Goal: Obtain resource: Obtain resource

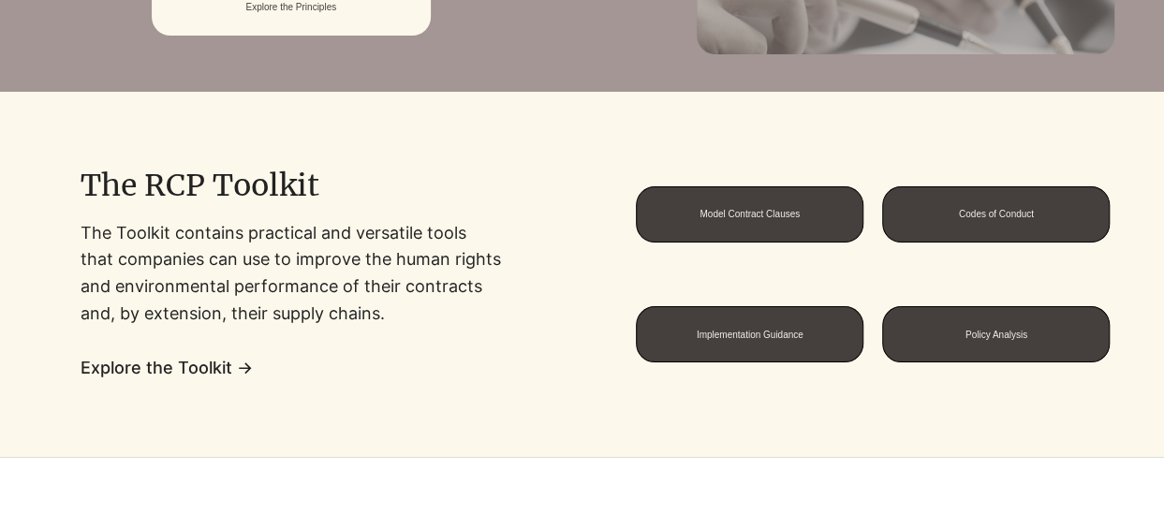
scroll to position [1311, 0]
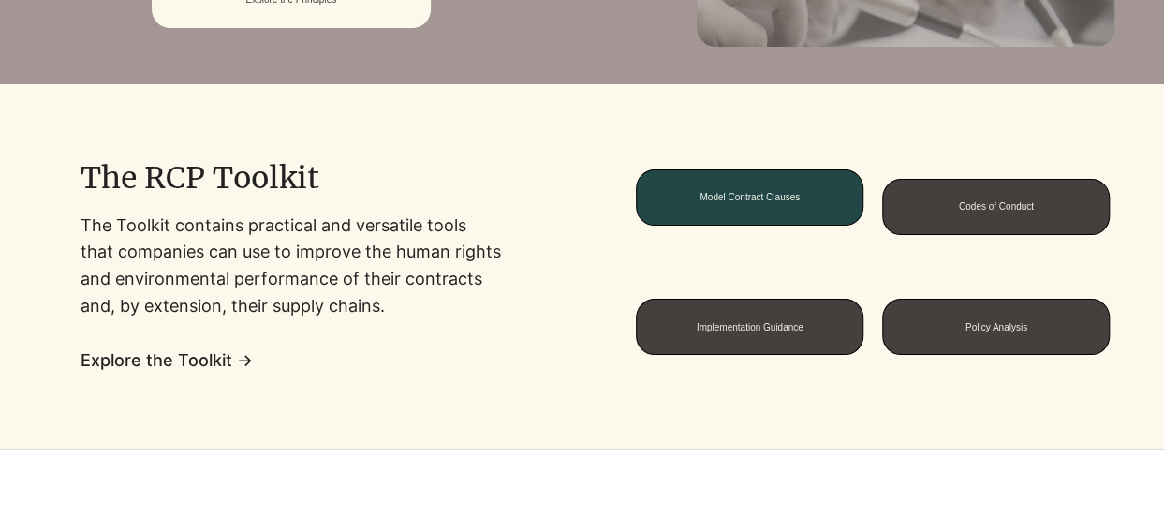
click at [746, 194] on span "Model Contract Clauses" at bounding box center [750, 197] width 100 height 10
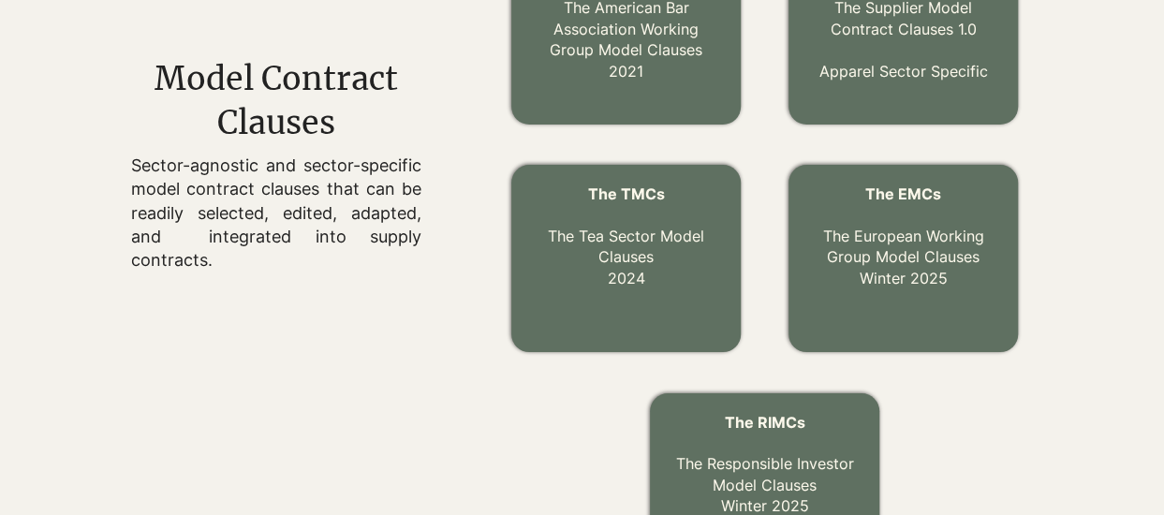
scroll to position [609, 0]
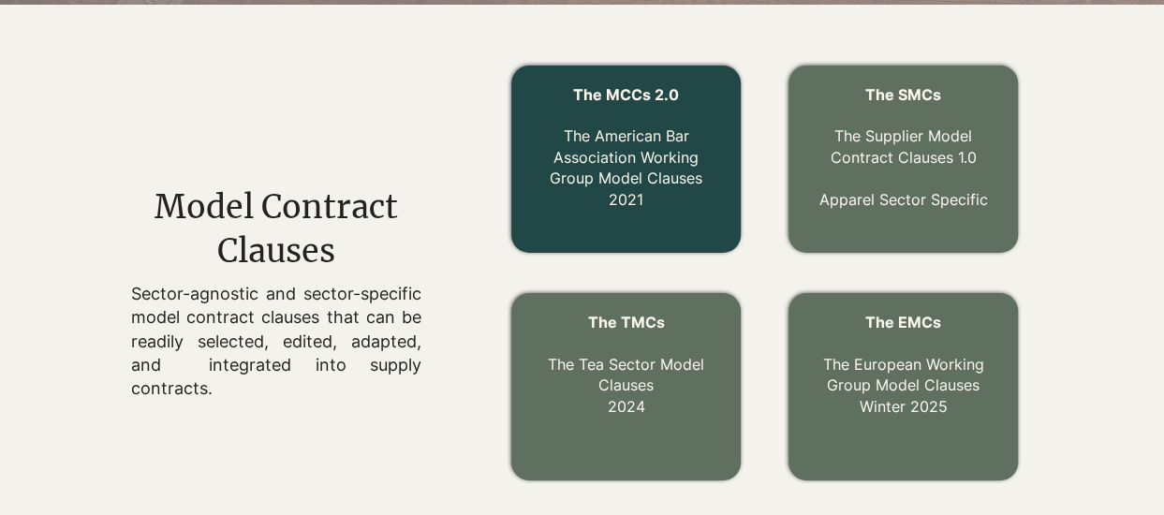
click at [642, 153] on link "The MCCs 2.0 The American Bar Association Working Group Model Clauses 2021" at bounding box center [626, 147] width 153 height 124
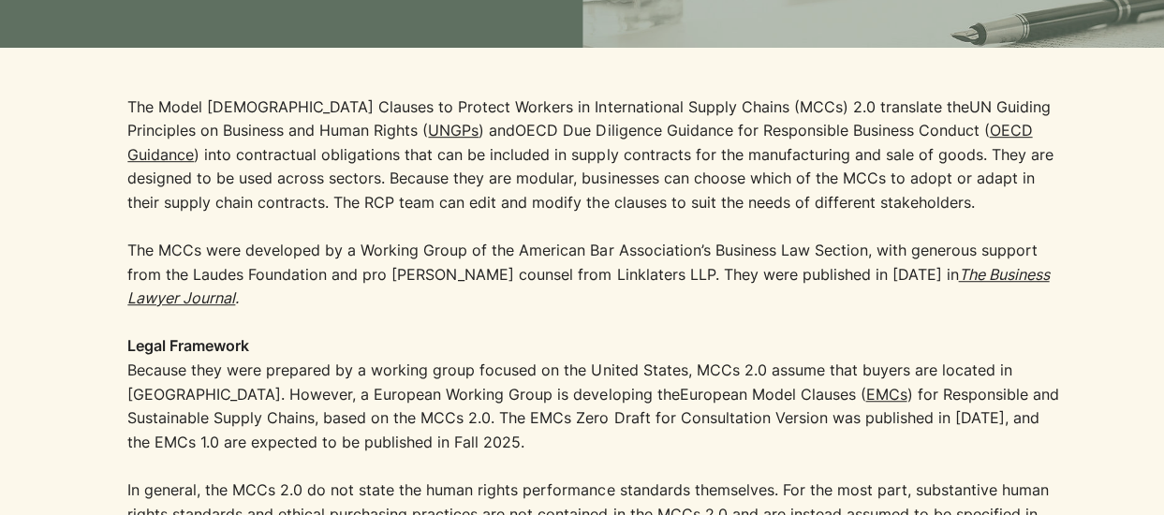
scroll to position [562, 0]
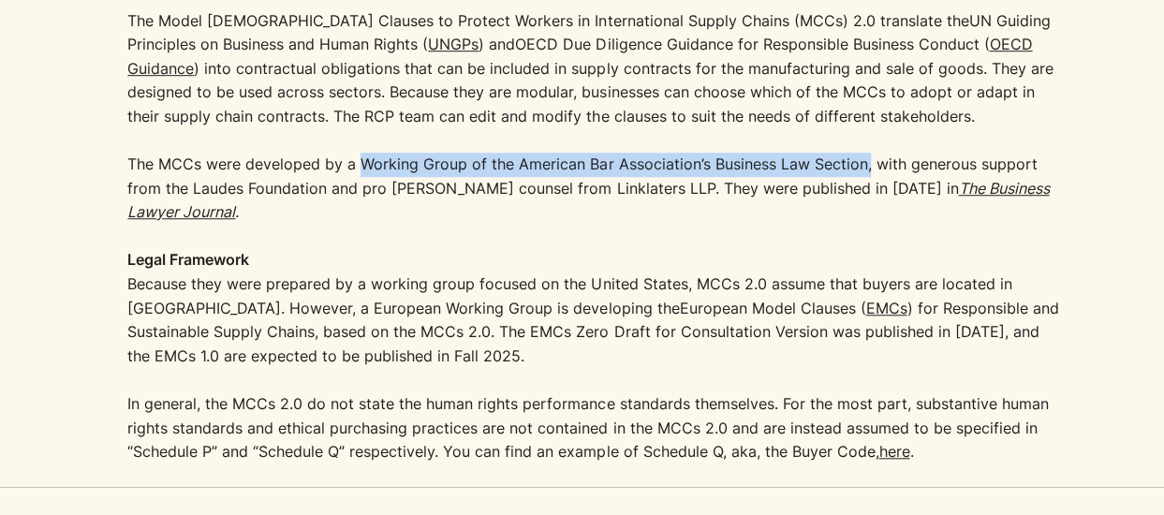
drag, startPoint x: 361, startPoint y: 160, endPoint x: 864, endPoint y: 164, distance: 503.0
click at [864, 164] on p "​The MCCs were developed by a Working Group of the American Bar Association’s B…" at bounding box center [592, 189] width 931 height 72
copy p "Working Group of the American Bar Association’s Business Law Section,"
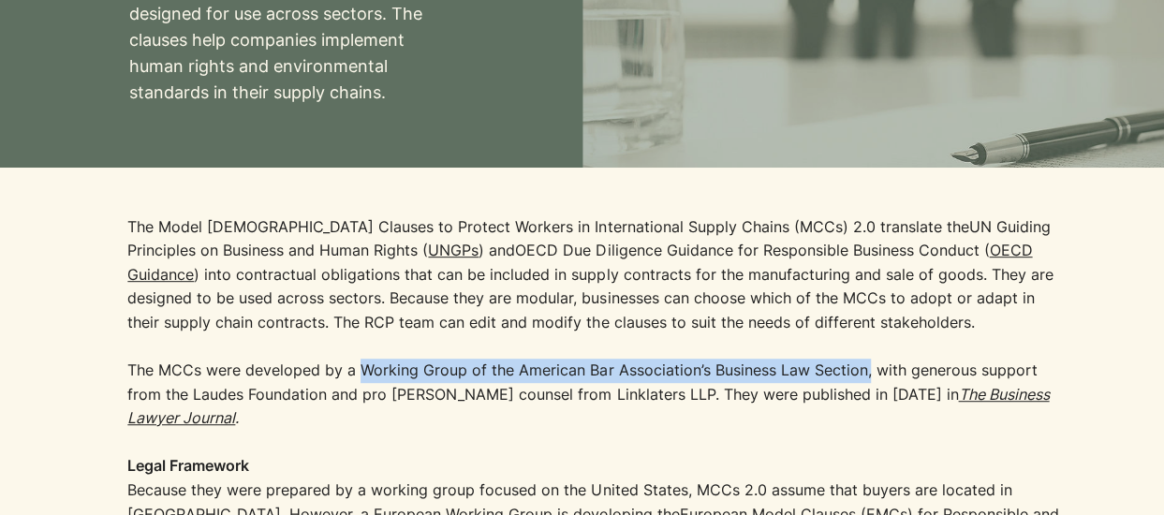
scroll to position [0, 0]
